Goal: Check status: Check status

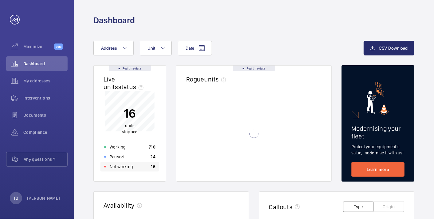
click at [144, 168] on div "Not working 16" at bounding box center [129, 167] width 59 height 10
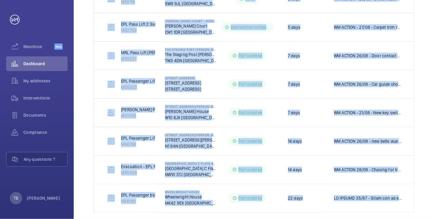
scroll to position [210, 0]
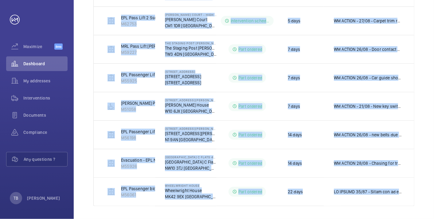
drag, startPoint x: 103, startPoint y: 54, endPoint x: 435, endPoint y: 213, distance: 368.2
click at [433, 213] on html "Your request has been sent. We will contact you soon. Maximize Beta Dashboard M…" at bounding box center [217, 109] width 434 height 219
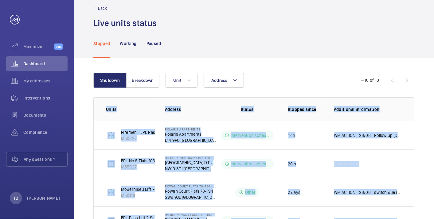
scroll to position [0, 0]
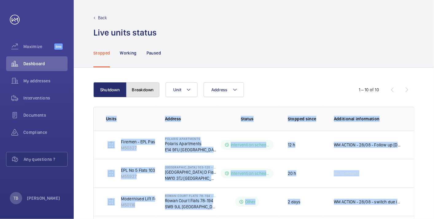
click at [138, 83] on button "Breakdown" at bounding box center [142, 90] width 33 height 15
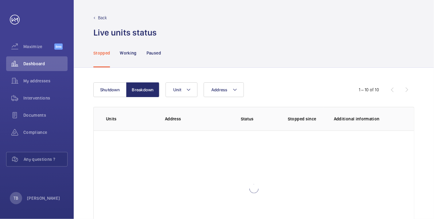
click at [233, 51] on div "Stopped Working Paused" at bounding box center [253, 52] width 321 height 29
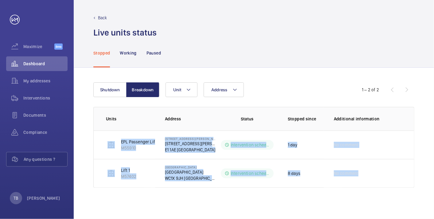
drag, startPoint x: 99, startPoint y: 138, endPoint x: 383, endPoint y: 199, distance: 290.3
click at [383, 199] on div "Shutdown Breakdown Address Unit 1 – 2 of 2 Units Address Status Stopped since A…" at bounding box center [254, 144] width 360 height 152
copy tbody "EPL Passenger Lift 19b M55910 19 [PERSON_NAME] Court [STREET_ADDRESS][PERSON_NA…"
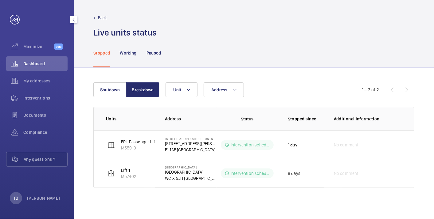
click at [38, 62] on span "Dashboard" at bounding box center [45, 64] width 44 height 6
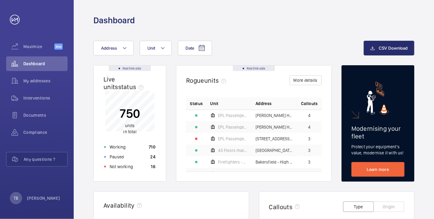
click at [288, 7] on div "Dashboard" at bounding box center [254, 13] width 360 height 26
